Goal: Information Seeking & Learning: Find specific fact

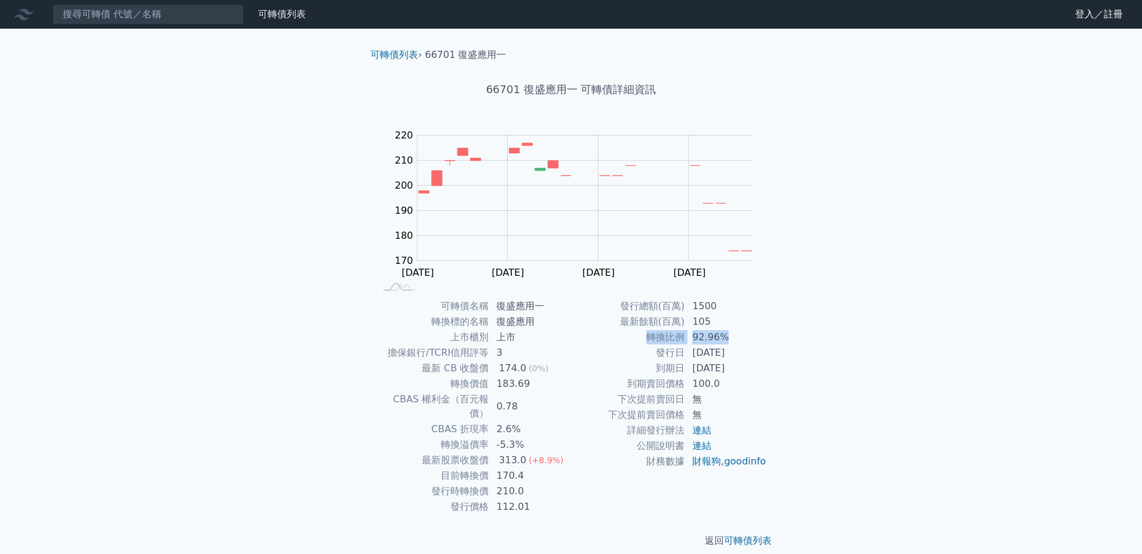
drag, startPoint x: 648, startPoint y: 338, endPoint x: 737, endPoint y: 336, distance: 89.6
click at [737, 336] on tr "轉換比例 92.96%" at bounding box center [669, 338] width 196 height 16
drag, startPoint x: 737, startPoint y: 336, endPoint x: 784, endPoint y: 348, distance: 48.0
click at [737, 336] on td "92.96%" at bounding box center [726, 338] width 82 height 16
drag, startPoint x: 690, startPoint y: 352, endPoint x: 740, endPoint y: 367, distance: 52.5
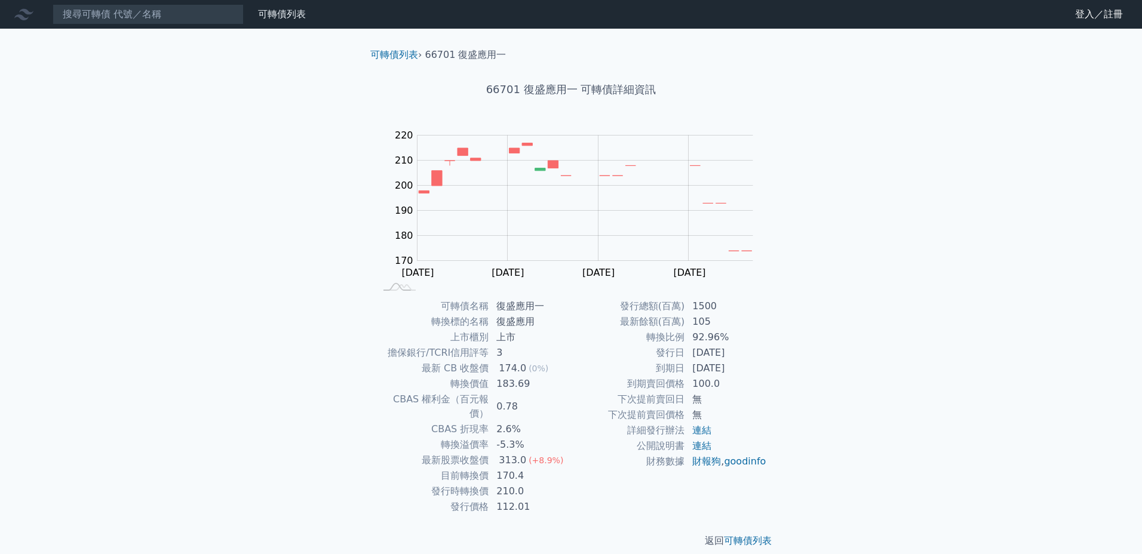
click at [740, 367] on tbody "發行總額(百萬) 1500 最新餘額(百萬) 105 轉換比例 92.96% 發行日 2022-04-11 到期日 2025-04-11 到期賣回價格 100…" at bounding box center [669, 384] width 196 height 171
click at [741, 367] on td "[DATE]" at bounding box center [726, 369] width 82 height 16
click at [758, 369] on td "[DATE]" at bounding box center [726, 369] width 82 height 16
click at [719, 390] on td "100.0" at bounding box center [726, 384] width 82 height 16
